Goal: Task Accomplishment & Management: Complete application form

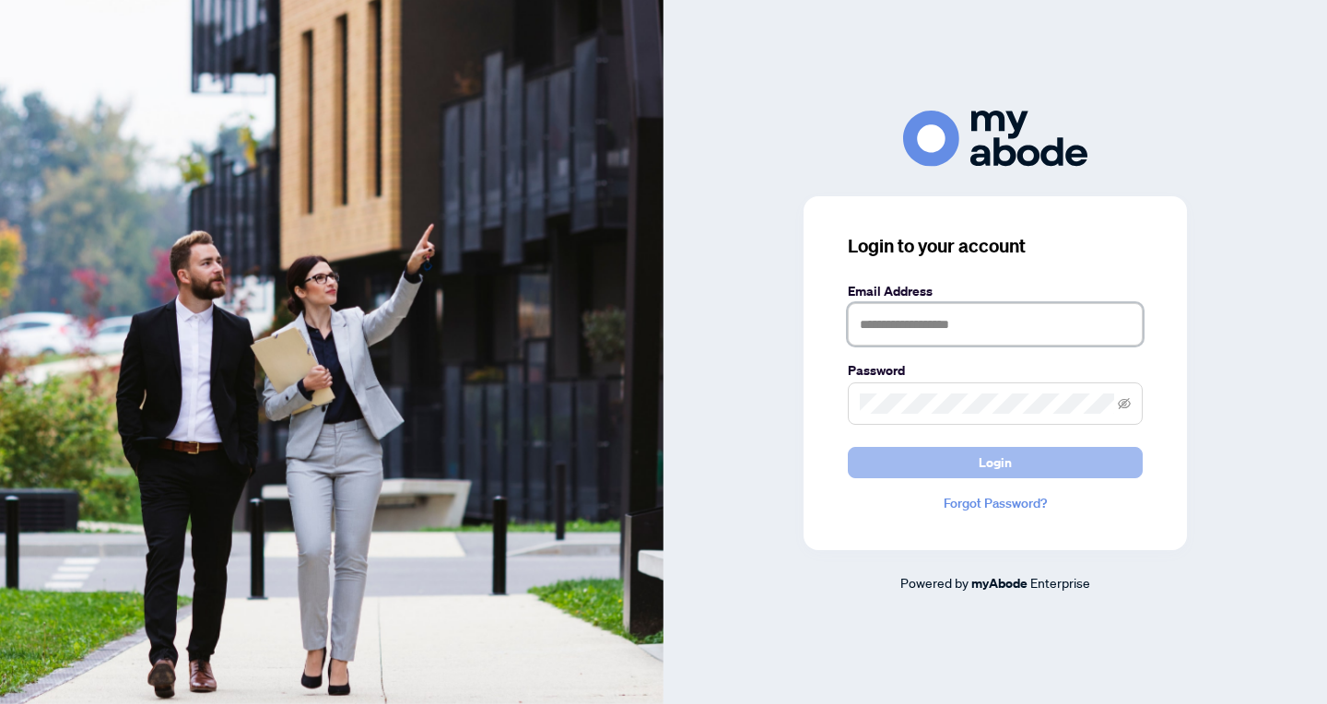
type input "**********"
click at [1004, 461] on span "Login" at bounding box center [995, 462] width 33 height 29
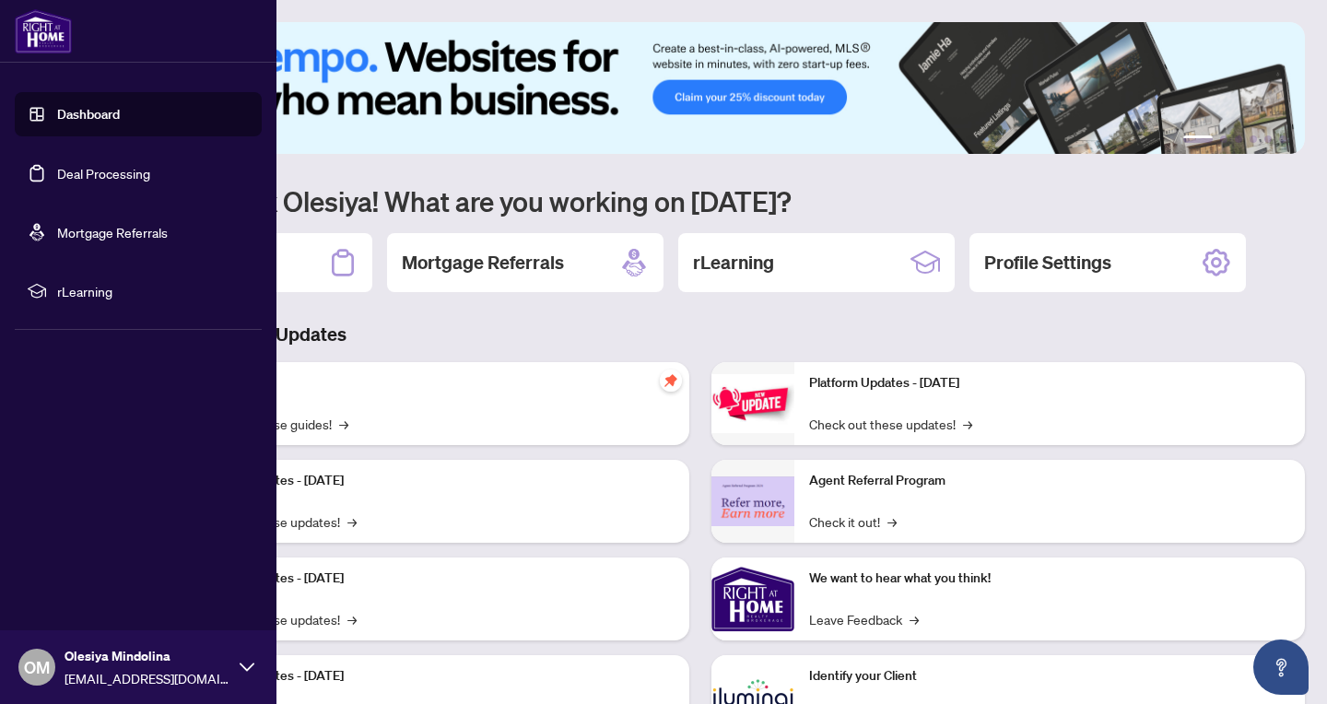
click at [65, 175] on link "Deal Processing" at bounding box center [103, 173] width 93 height 17
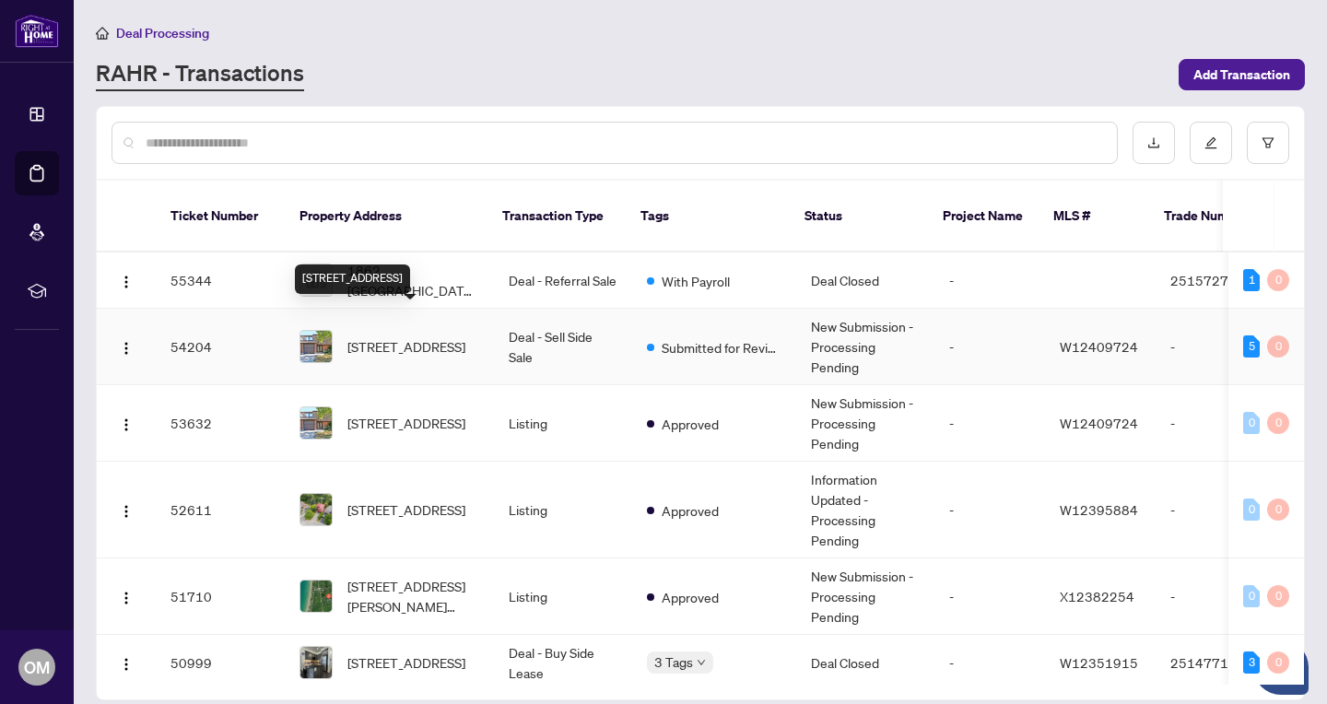
click at [412, 336] on span "[STREET_ADDRESS]" at bounding box center [407, 346] width 118 height 20
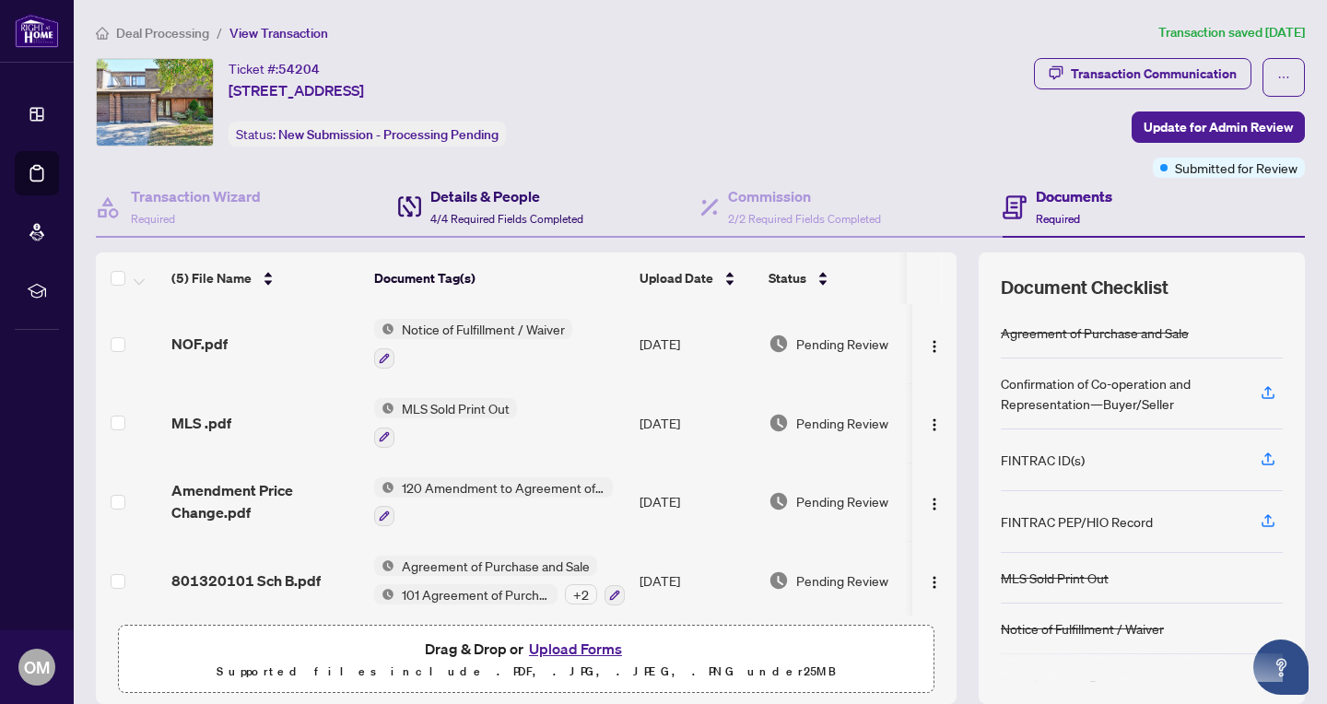
click at [520, 218] on span "4/4 Required Fields Completed" at bounding box center [507, 219] width 153 height 14
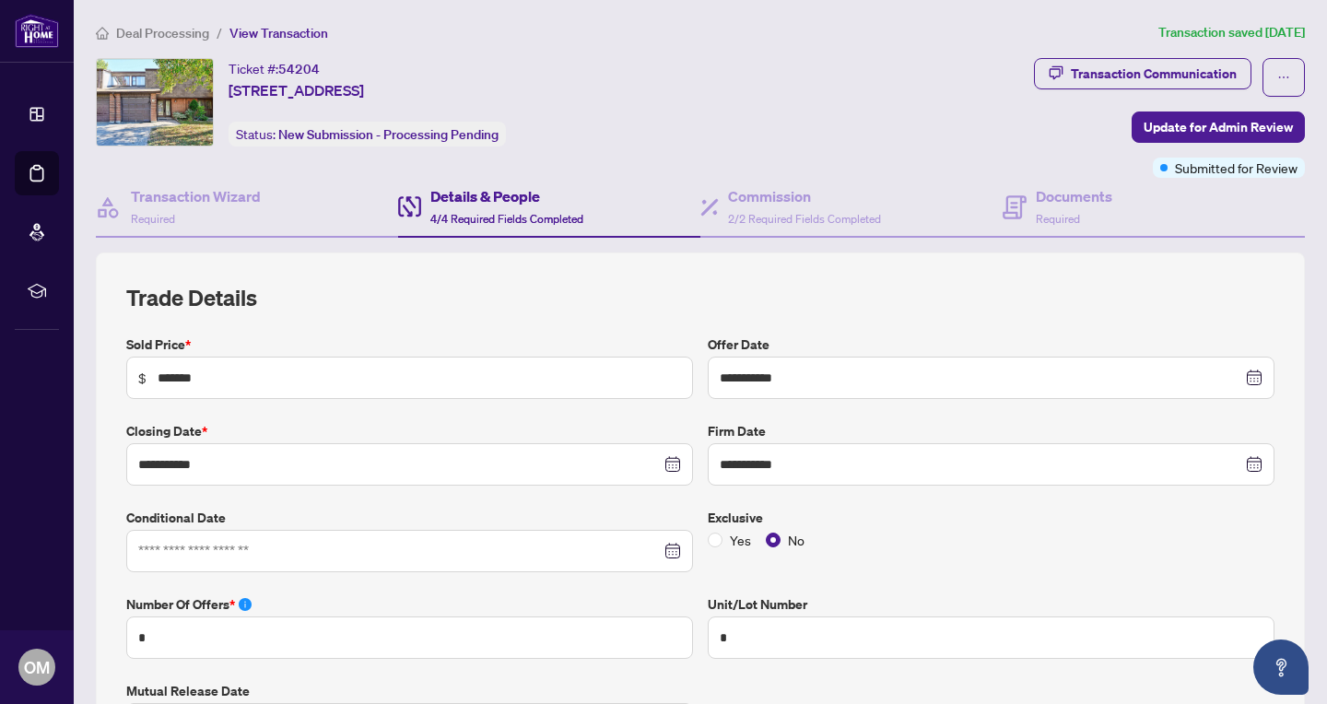
type input "**********"
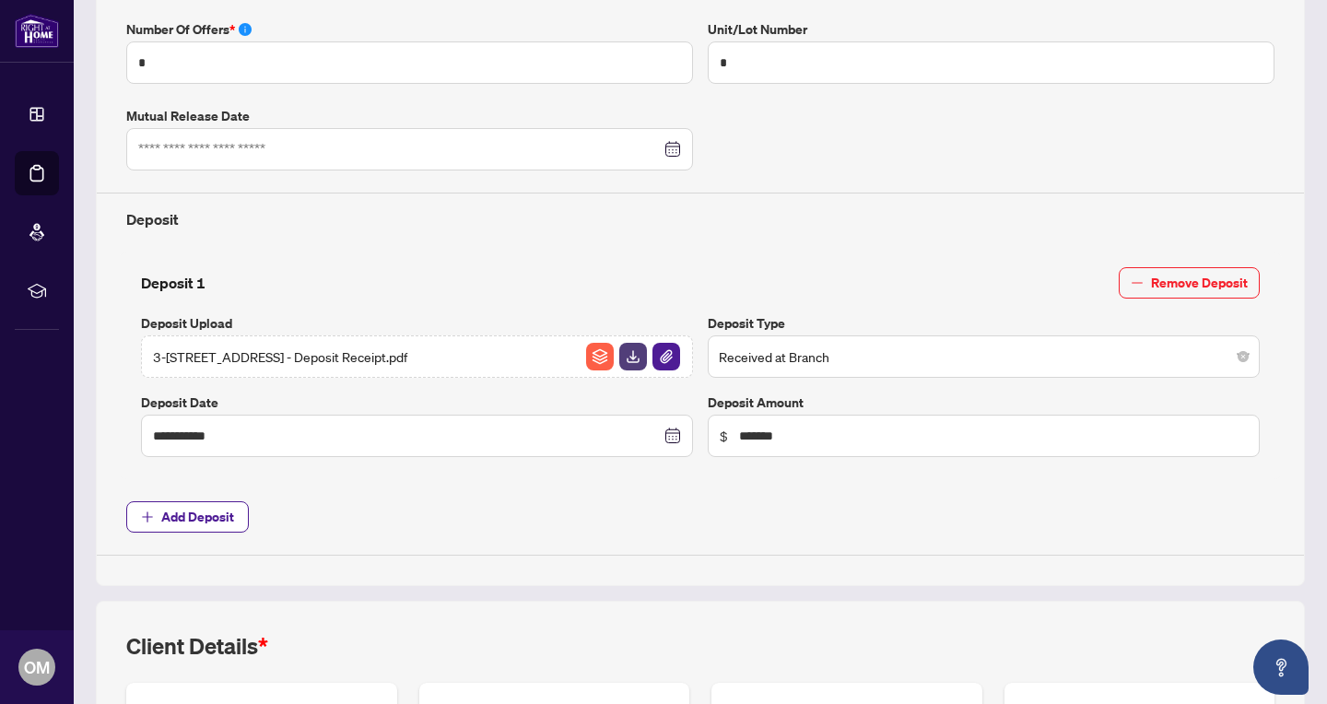
scroll to position [1115, 0]
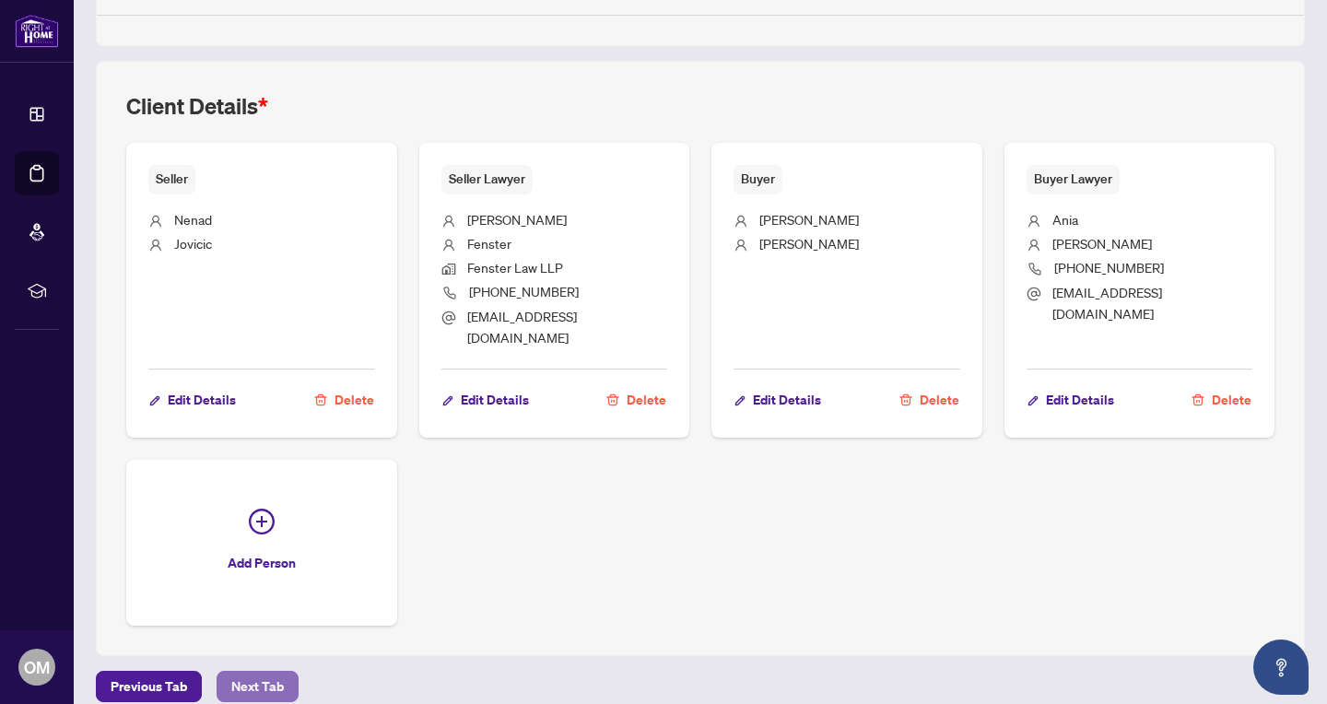
click at [269, 672] on span "Next Tab" at bounding box center [257, 686] width 53 height 29
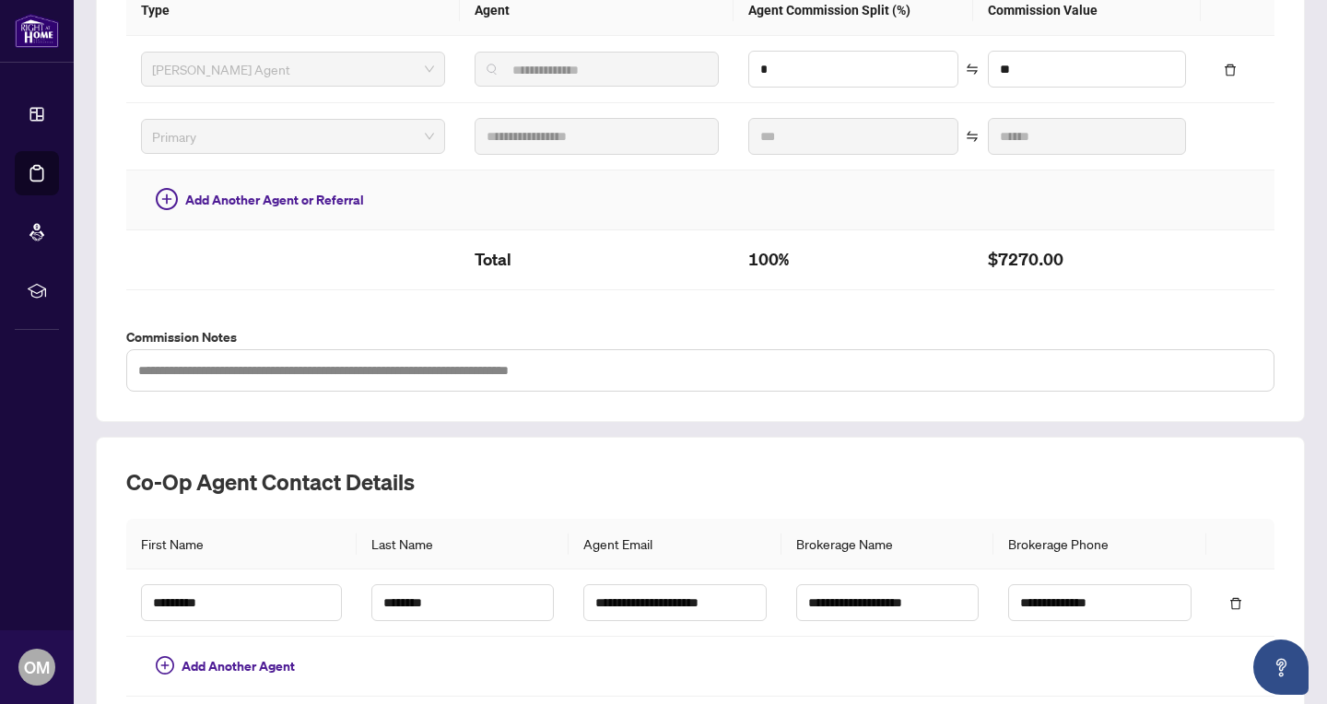
scroll to position [579, 0]
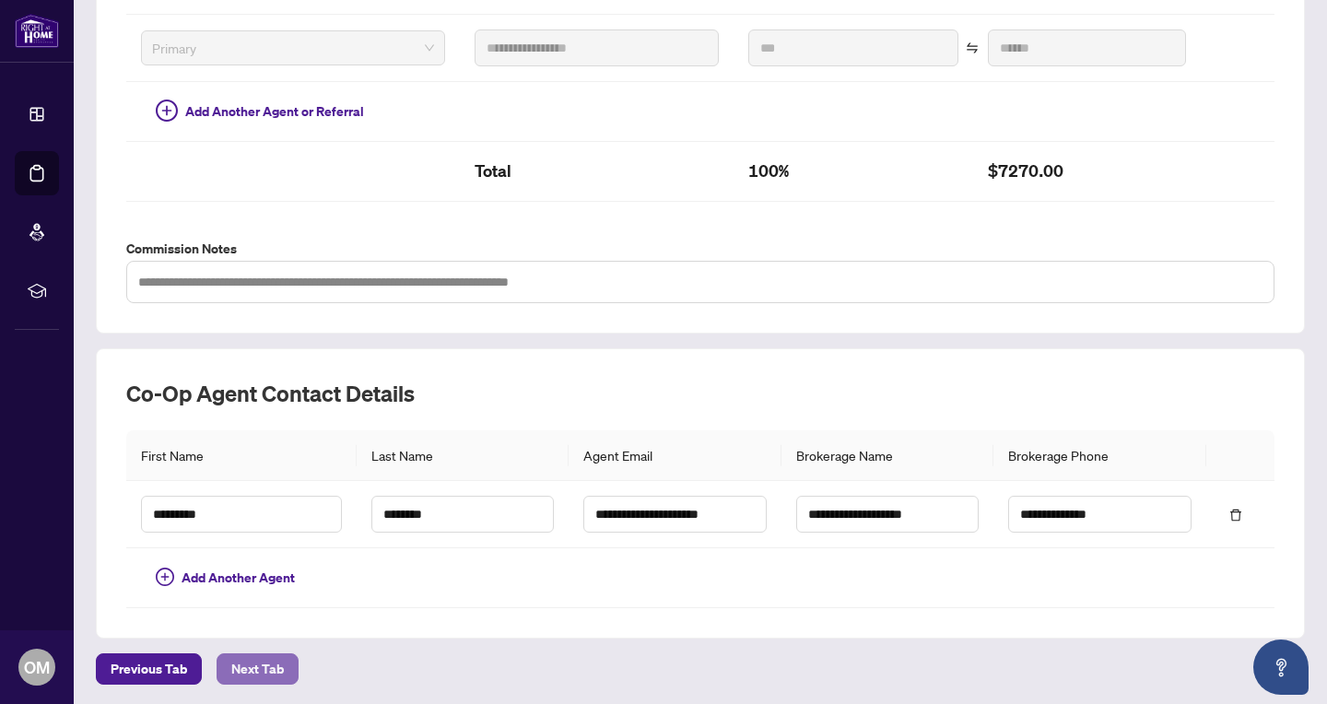
click at [255, 672] on span "Next Tab" at bounding box center [257, 669] width 53 height 29
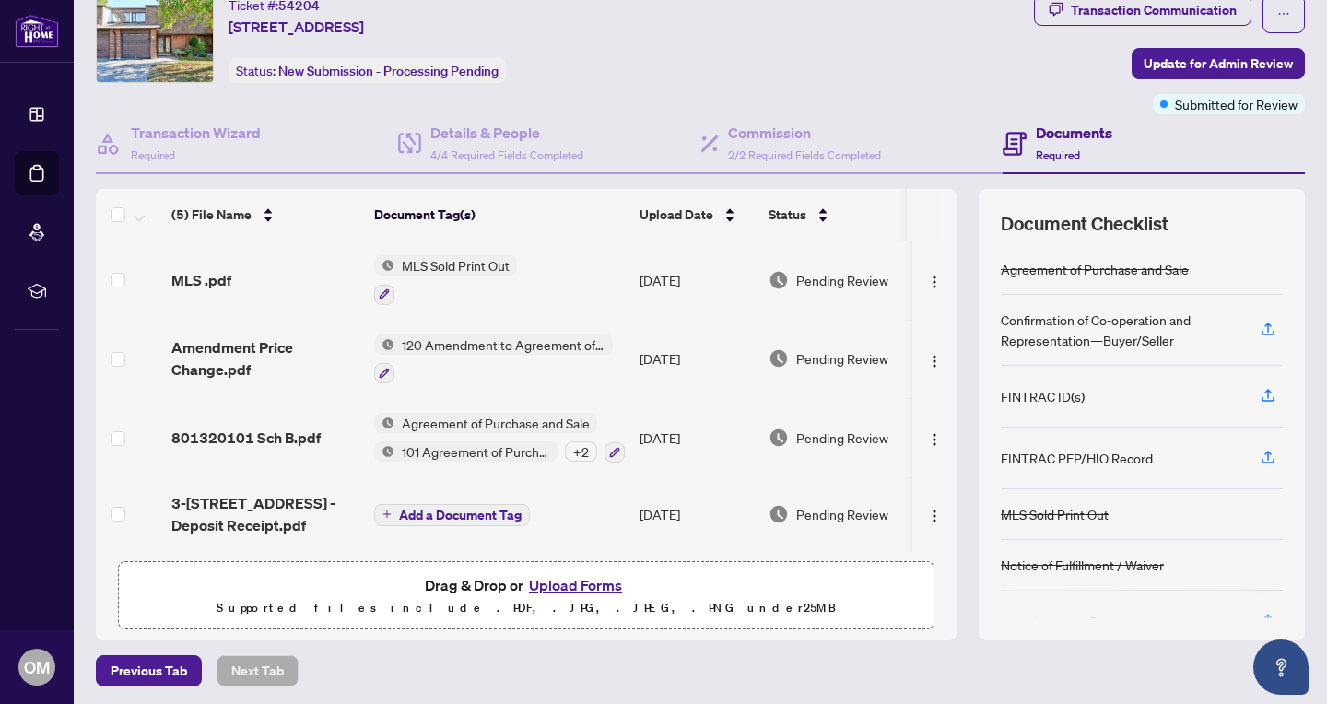
scroll to position [66, 0]
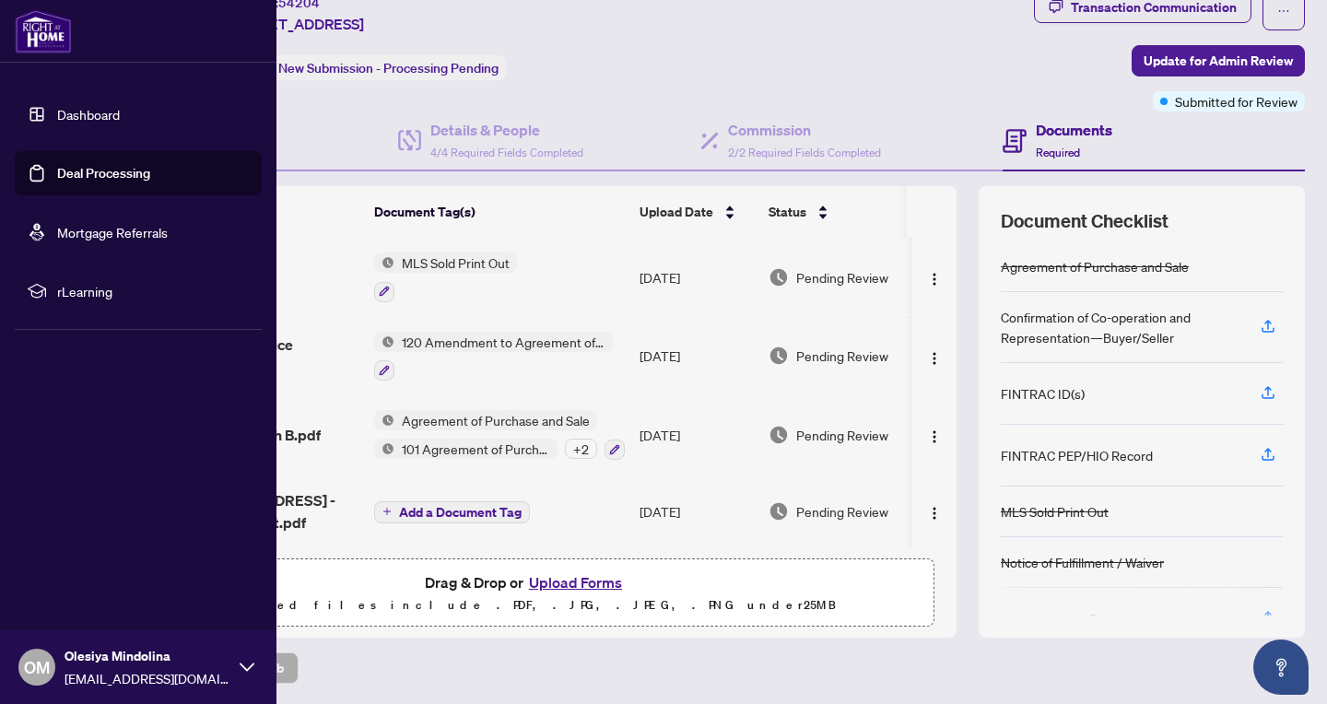
click at [80, 169] on link "Deal Processing" at bounding box center [103, 173] width 93 height 17
